Goal: Task Accomplishment & Management: Use online tool/utility

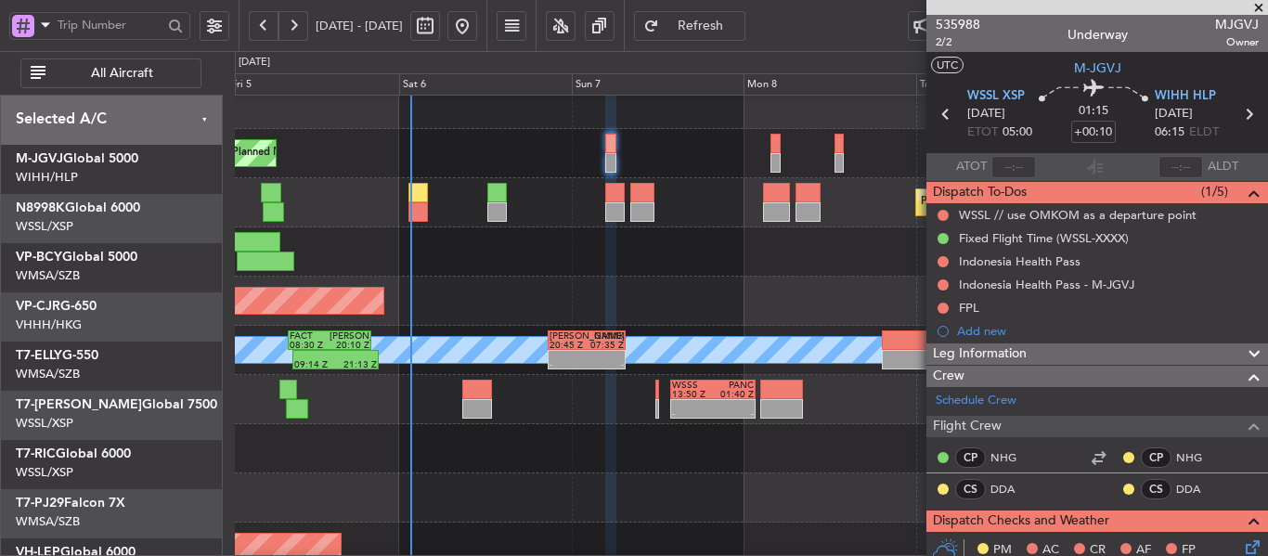
scroll to position [793, 0]
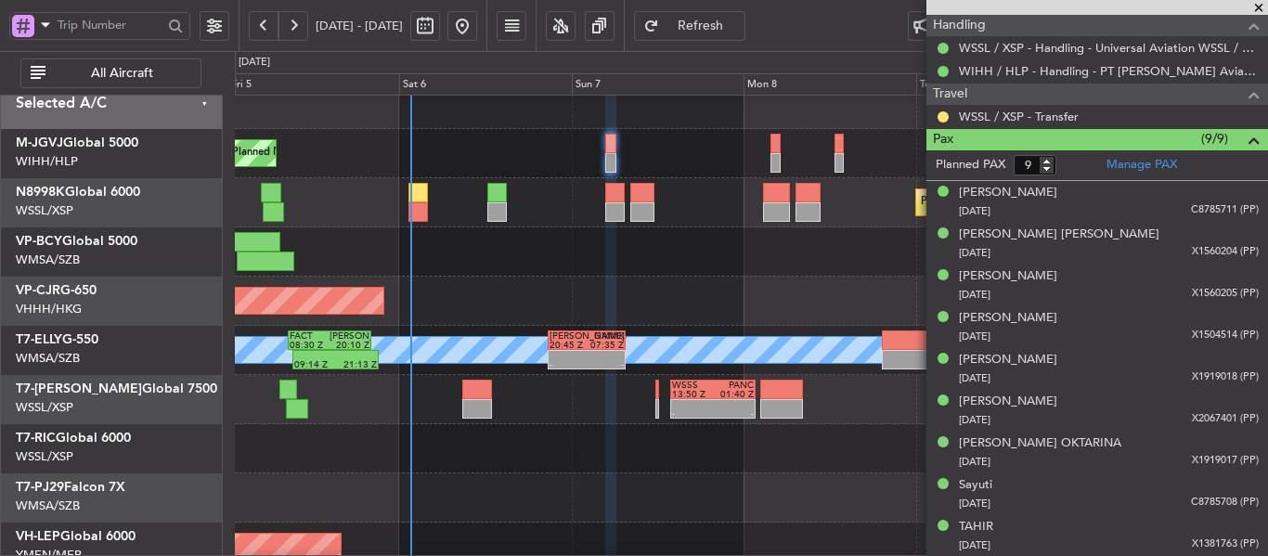
click at [425, 202] on div at bounding box center [418, 211] width 19 height 19
type input "+00:20"
type input "2"
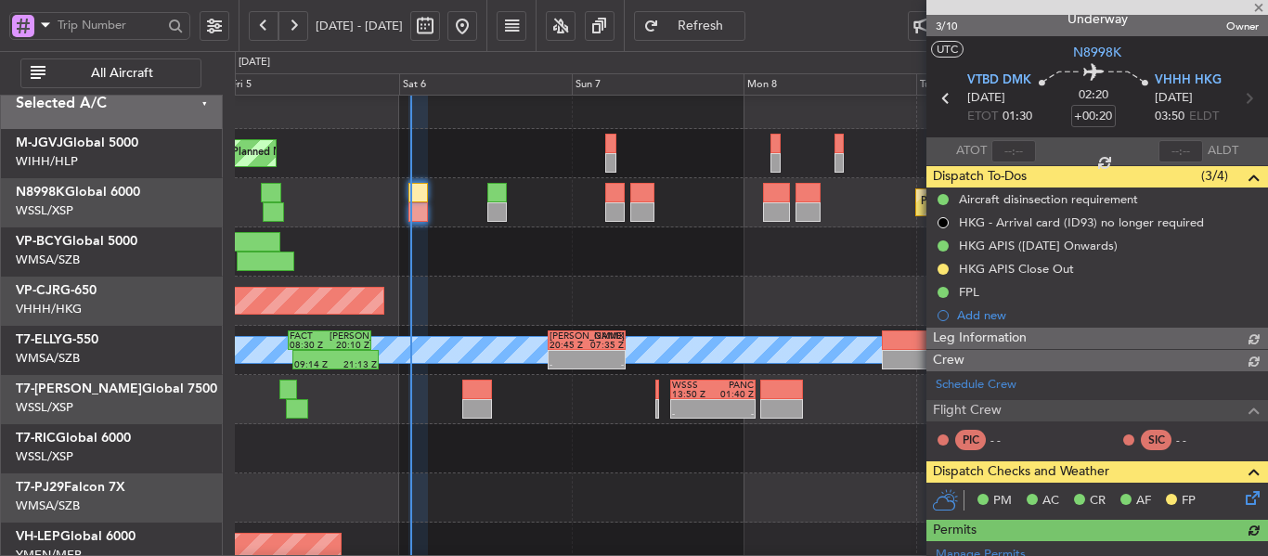
scroll to position [0, 0]
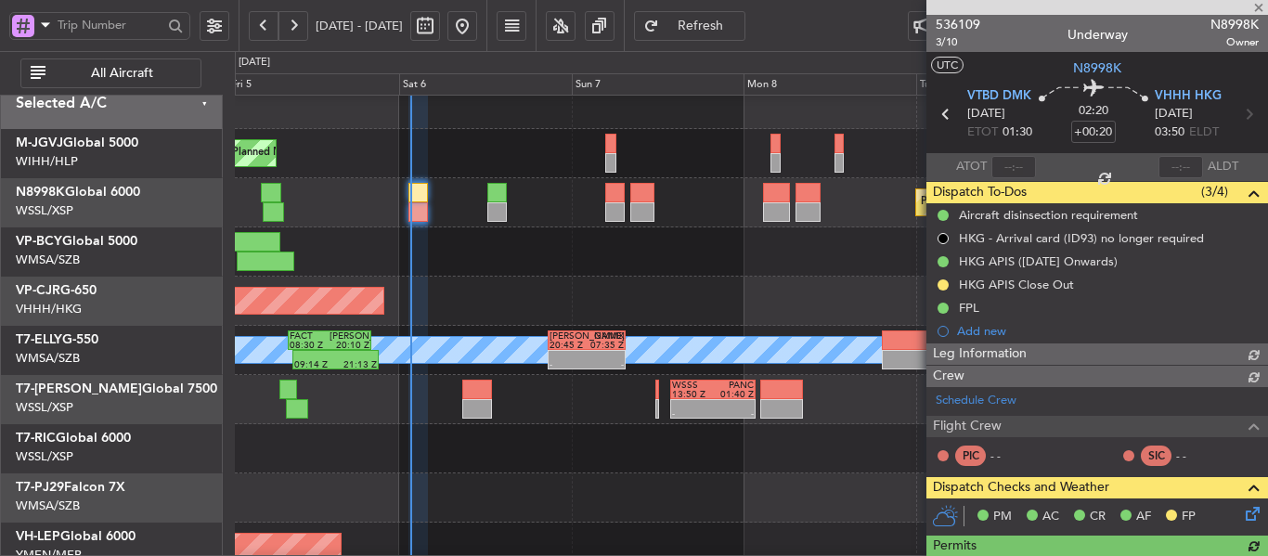
type input "[PERSON_NAME] (BTA)"
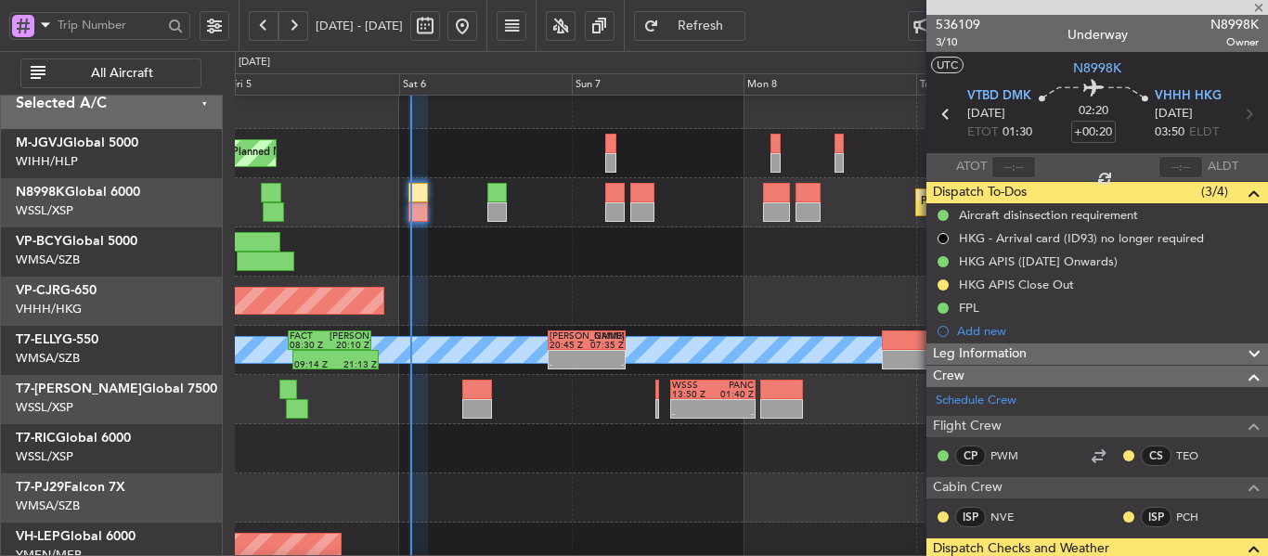
click at [1001, 167] on div at bounding box center [1014, 167] width 45 height 22
click at [1008, 167] on input "text" at bounding box center [1014, 167] width 45 height 22
click at [1060, 173] on section "ATOT 0121 ALDT" at bounding box center [1098, 167] width 342 height 28
type input "01:21"
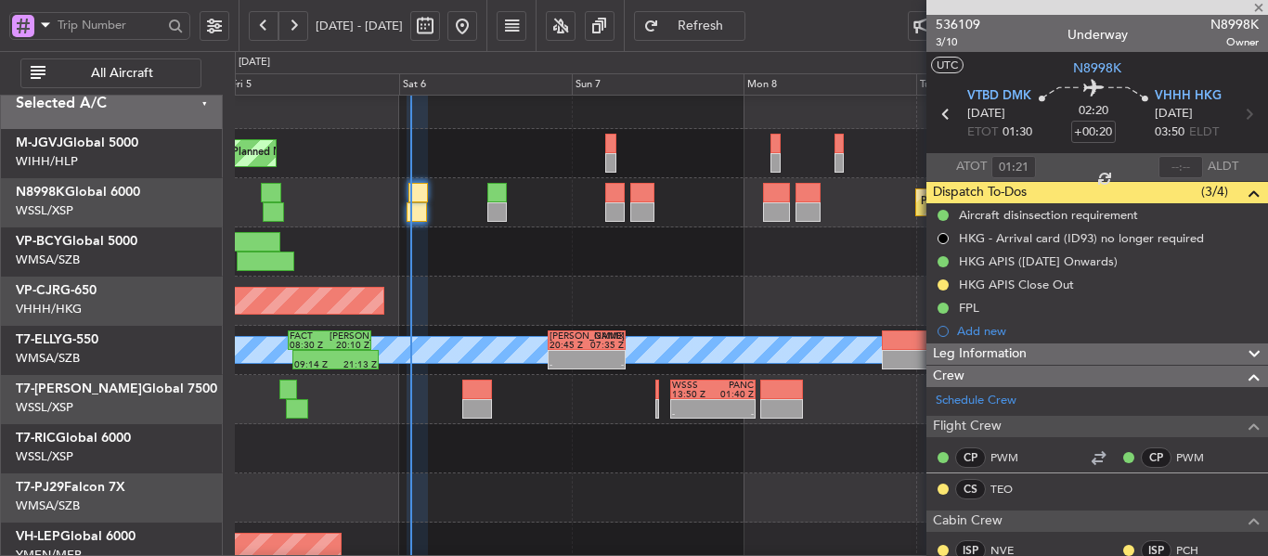
type input "[PERSON_NAME] (BTA)"
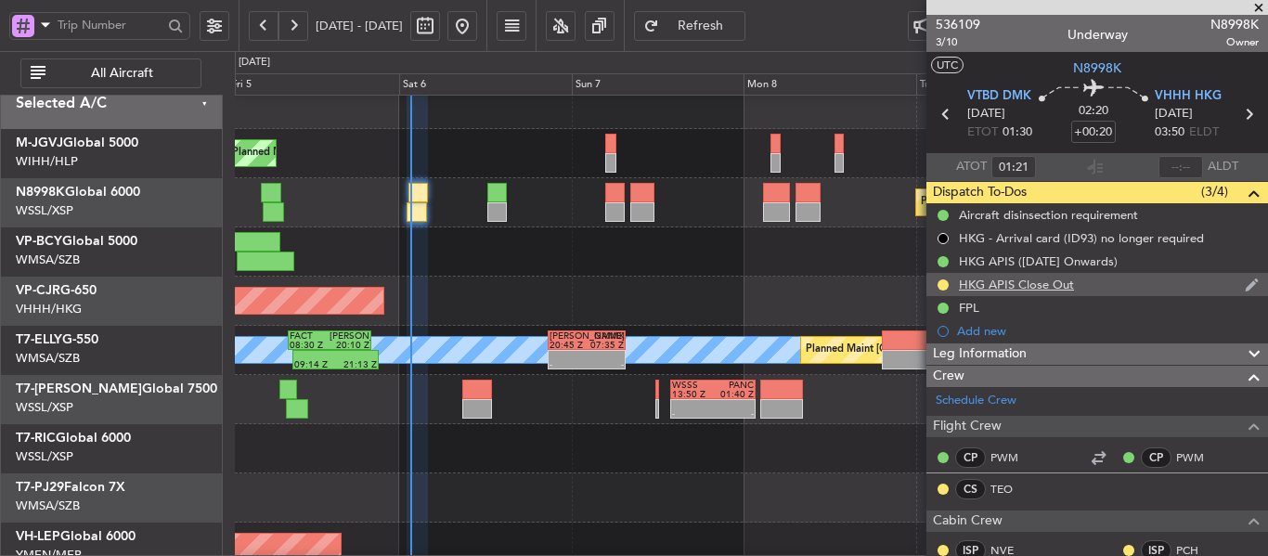
click at [949, 281] on div at bounding box center [943, 285] width 15 height 15
click at [943, 280] on button at bounding box center [943, 284] width 11 height 11
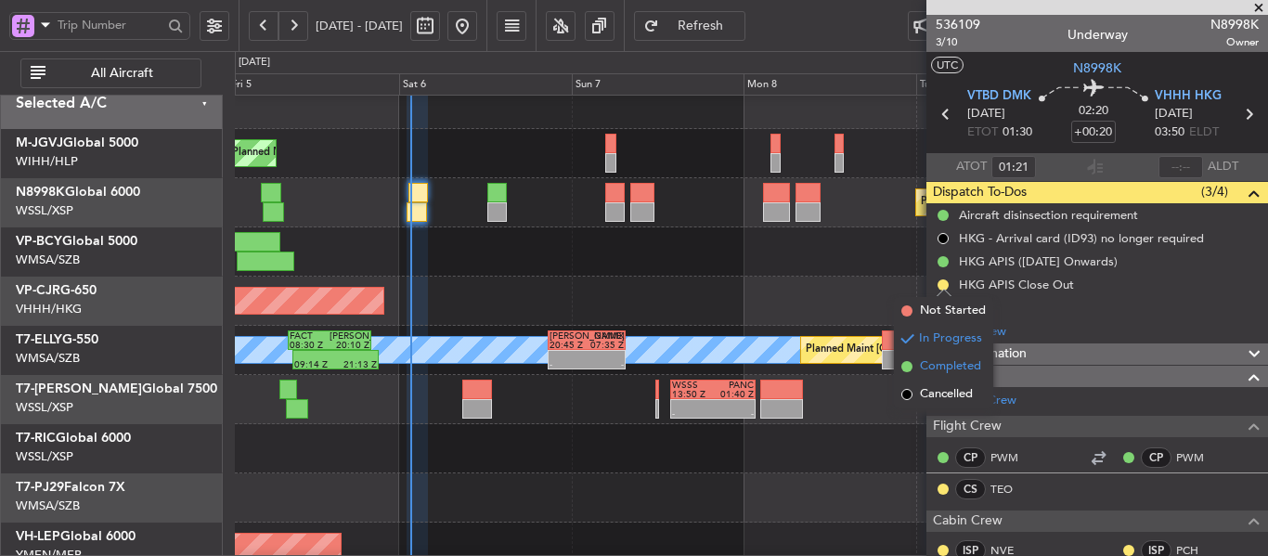
click at [909, 365] on span at bounding box center [907, 366] width 11 height 11
